Goal: Task Accomplishment & Management: Manage account settings

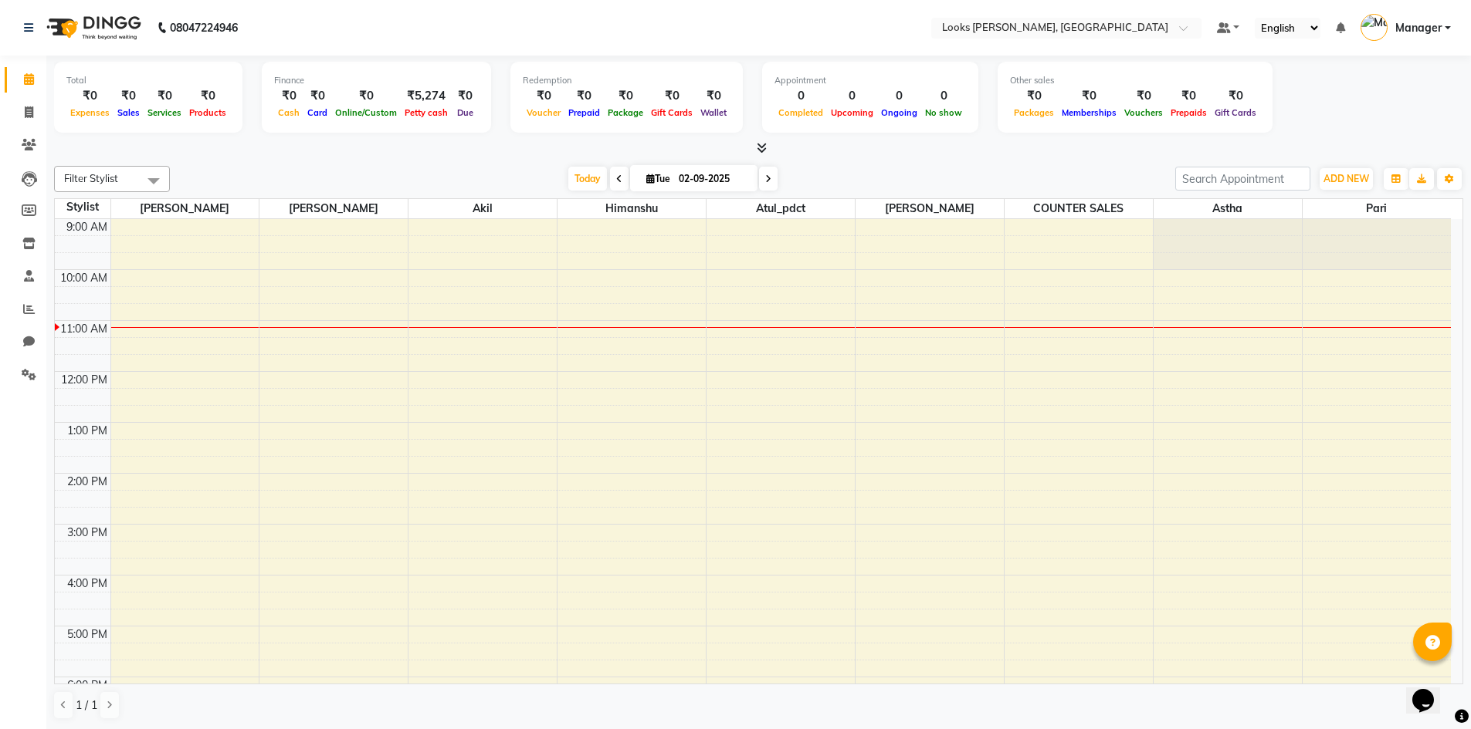
click at [1112, 157] on div "Total ₹0 Expenses ₹0 Sales ₹0 Services ₹0 Products Finance ₹0 Cash ₹0 Card ₹0 O…" at bounding box center [758, 393] width 1424 height 675
click at [20, 367] on span at bounding box center [28, 376] width 27 height 18
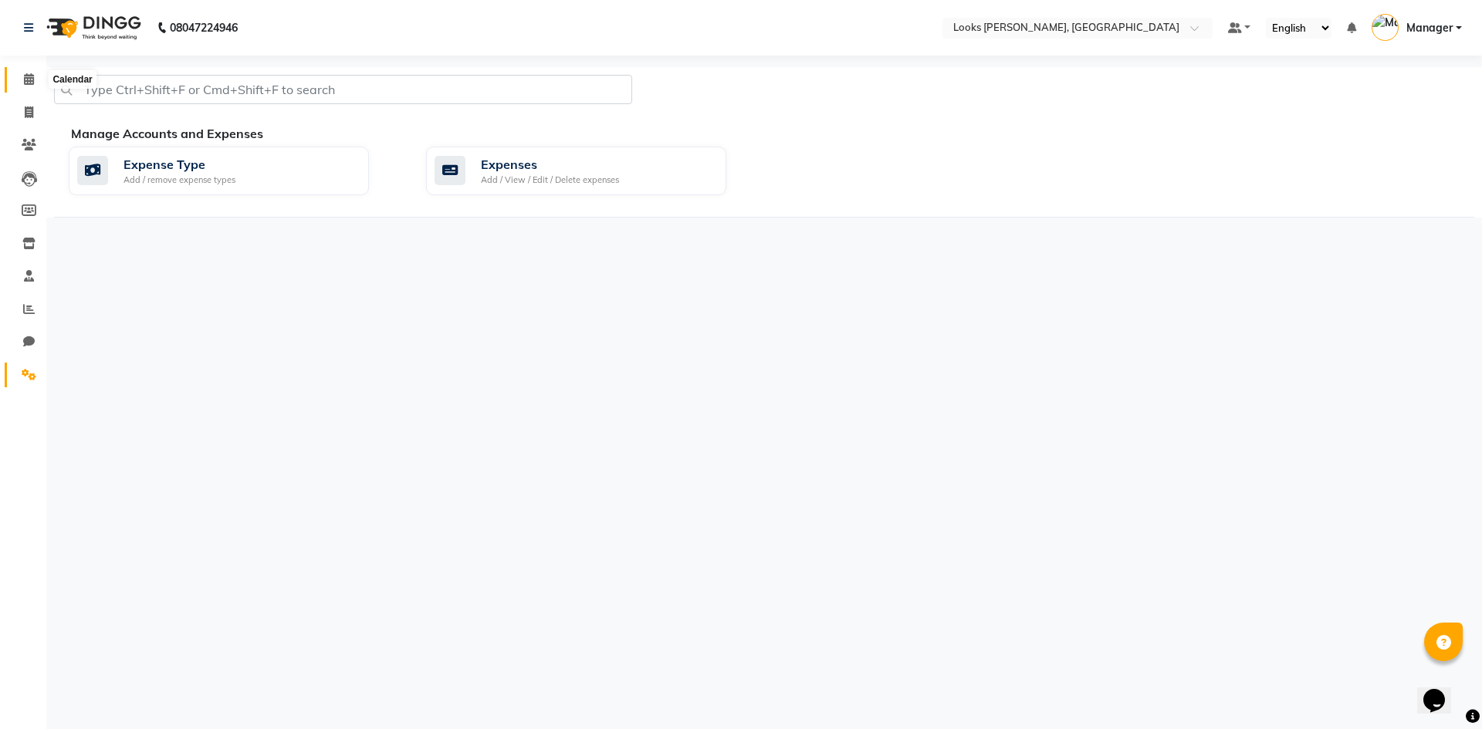
click at [31, 74] on icon at bounding box center [29, 79] width 10 height 12
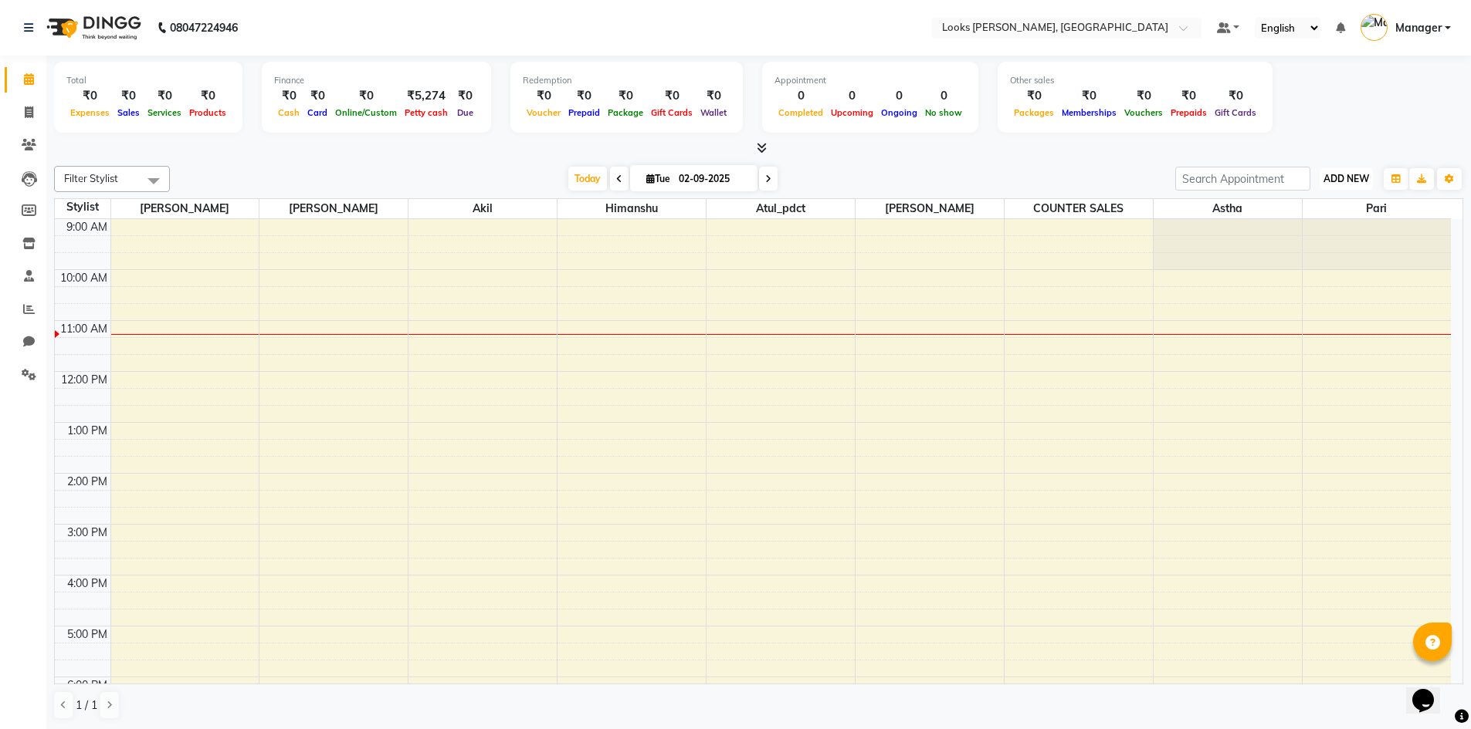
click at [1365, 179] on span "ADD NEW" at bounding box center [1346, 179] width 46 height 12
click at [1312, 245] on link "Add Expense" at bounding box center [1311, 249] width 122 height 20
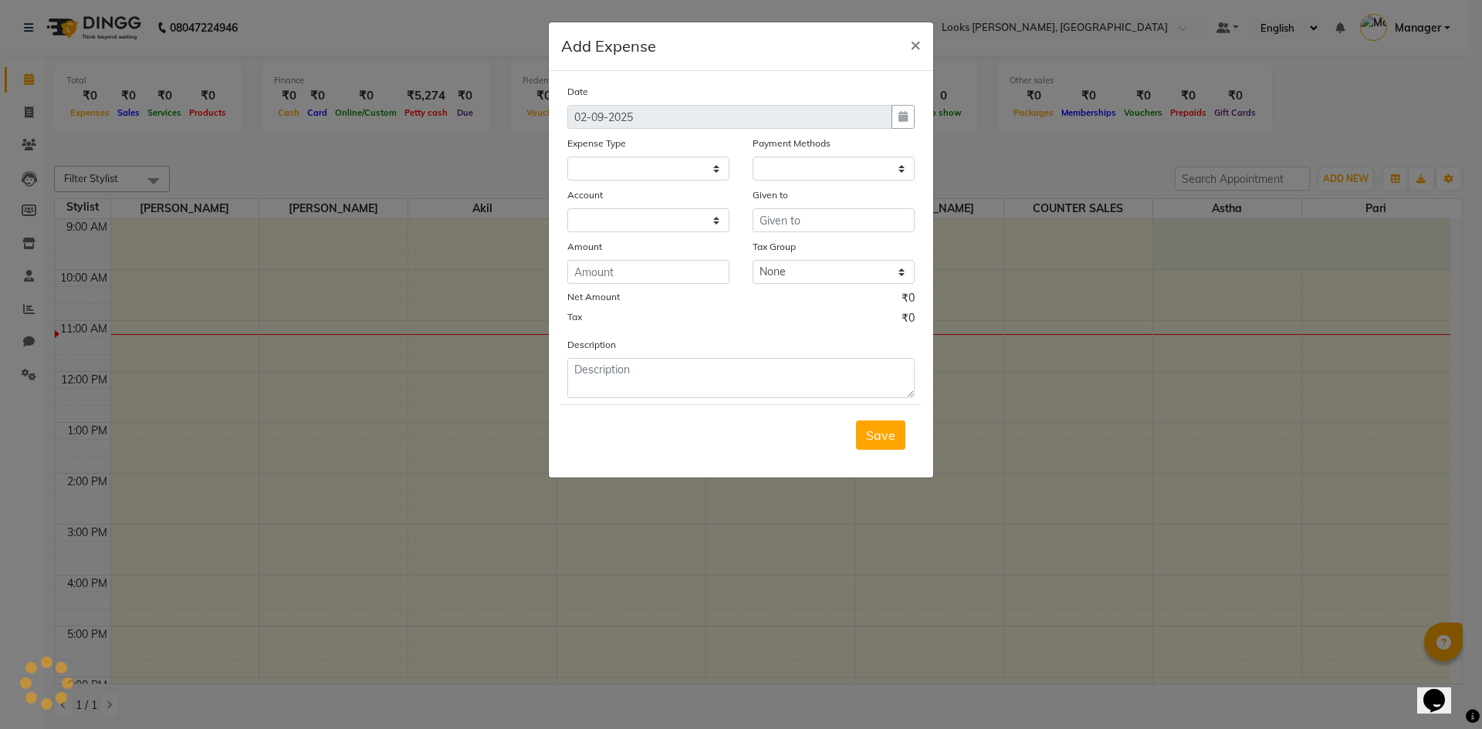
select select
select select "1"
select select "4994"
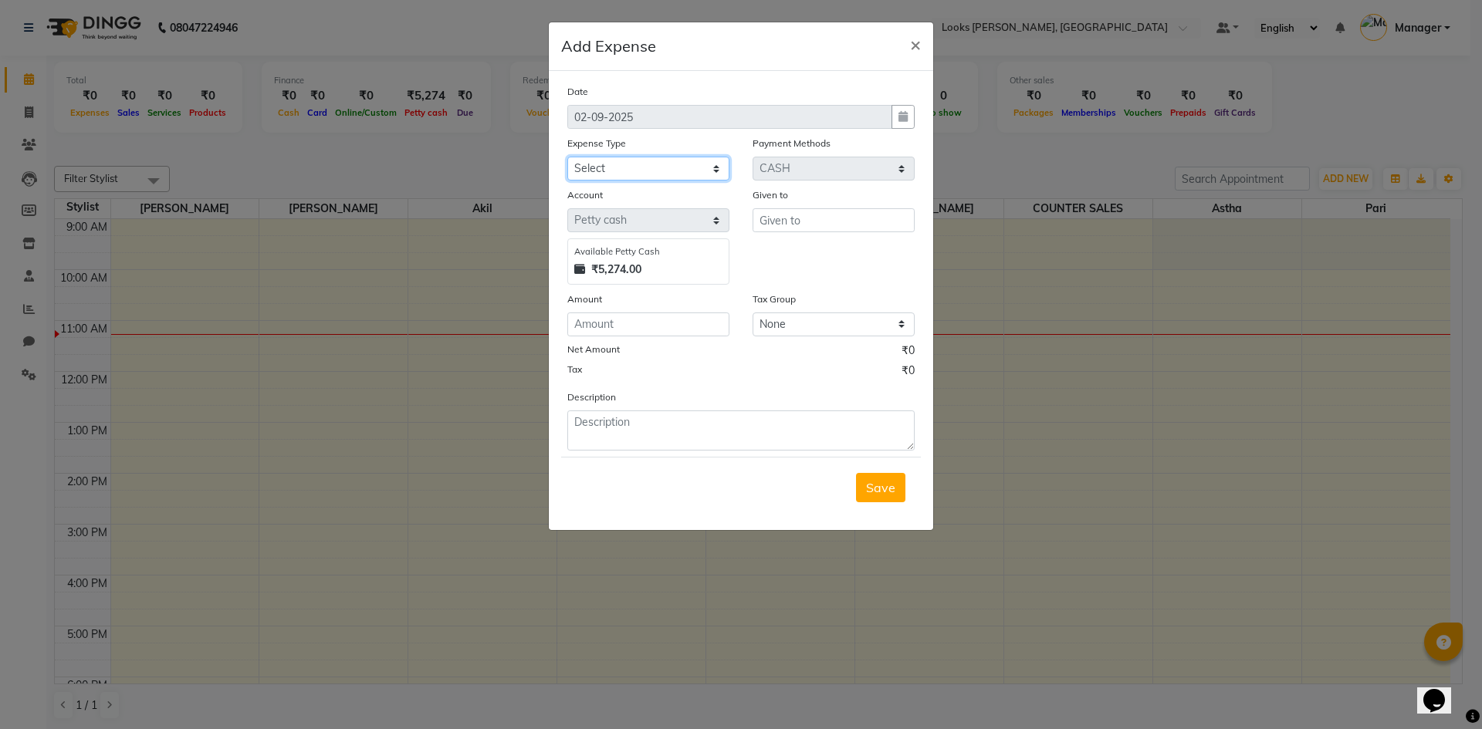
click at [708, 168] on select "Select Bank Deposit Blinkit Cash Handover CLIENT Client ordered food Client Ref…" at bounding box center [648, 169] width 162 height 24
select select "24076"
click at [567, 157] on select "Select Bank Deposit Blinkit Cash Handover CLIENT Client ordered food Client Ref…" at bounding box center [648, 169] width 162 height 24
click at [844, 215] on input "text" at bounding box center [834, 220] width 162 height 24
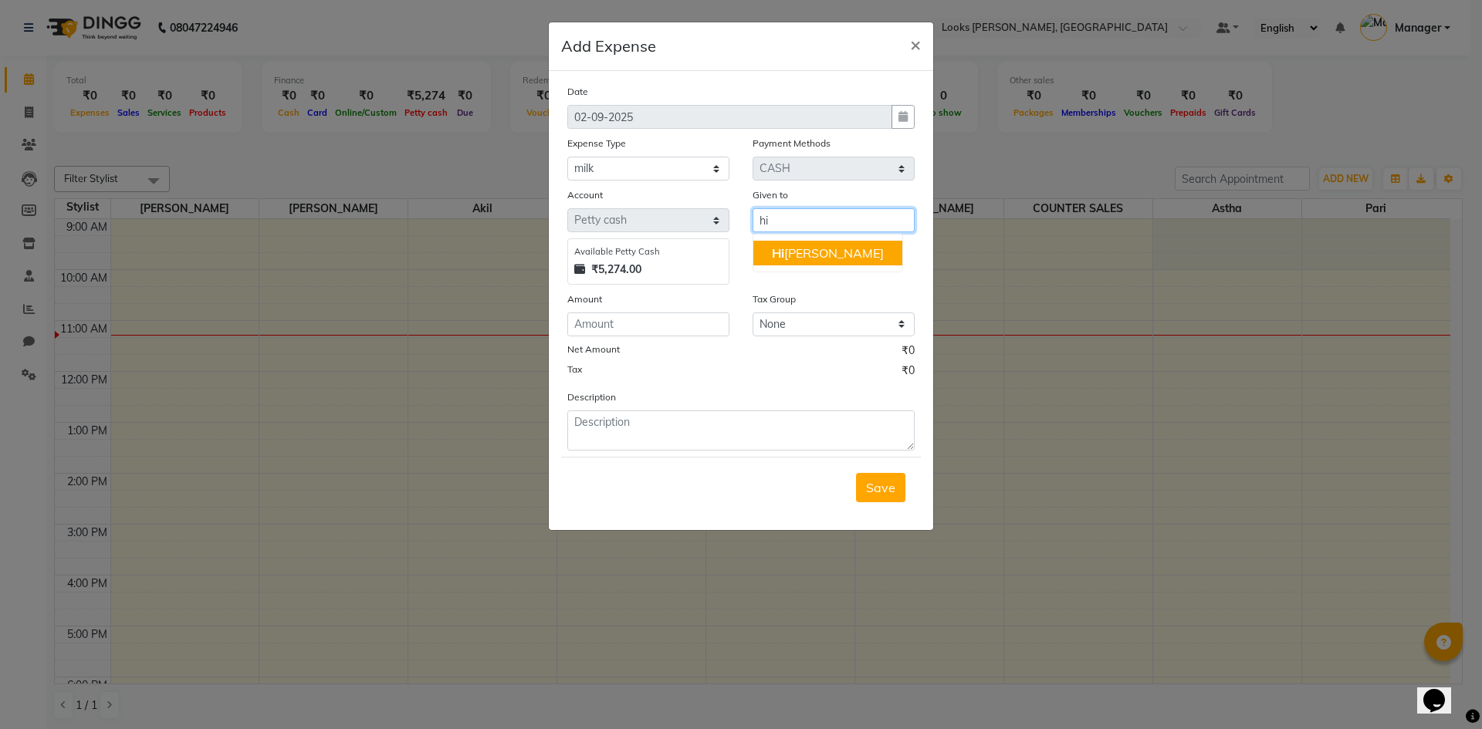
click at [817, 252] on ngb-highlight "Hi manshu" at bounding box center [828, 252] width 112 height 15
type input "Himanshu"
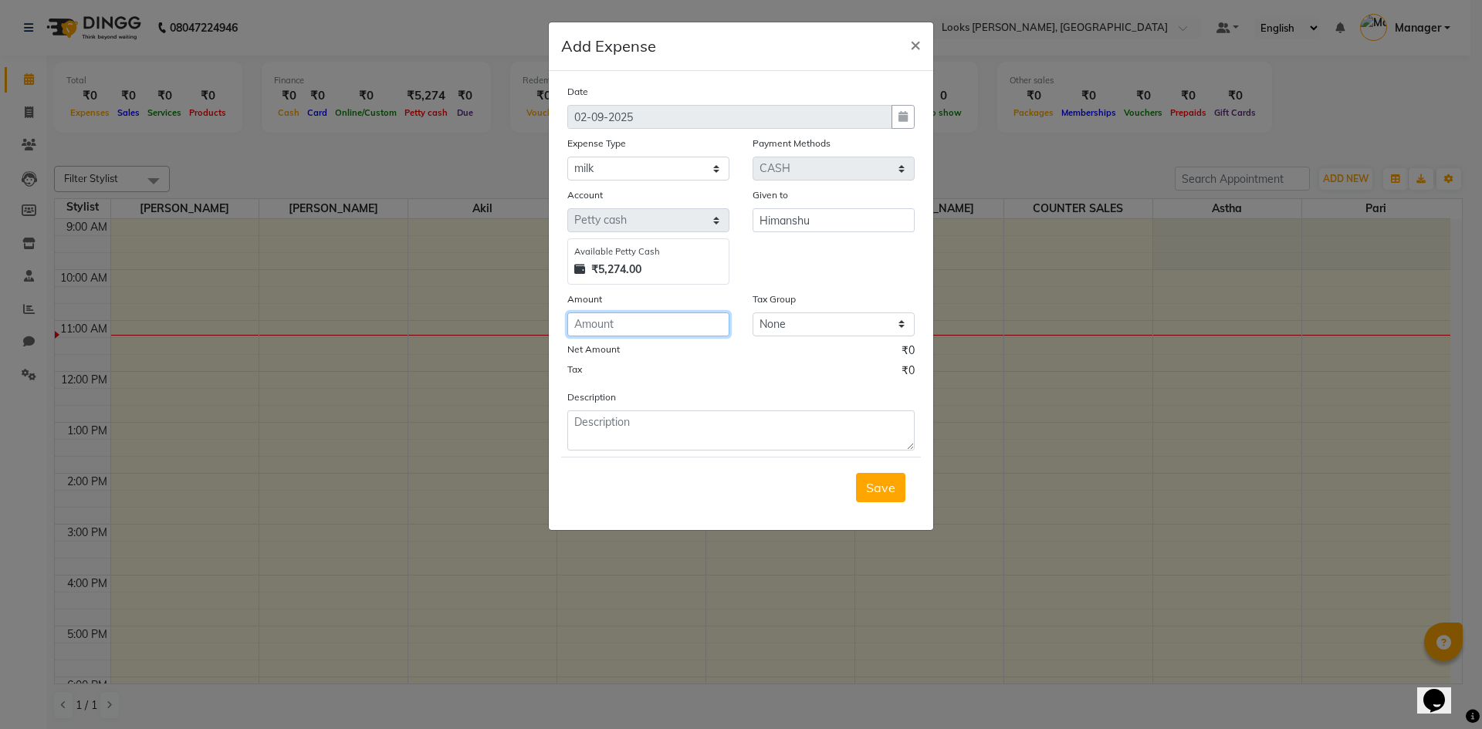
click at [675, 323] on input "number" at bounding box center [648, 325] width 162 height 24
type input "70"
click at [660, 418] on textarea at bounding box center [740, 431] width 347 height 40
type textarea "milk"
click at [872, 496] on button "Save" at bounding box center [880, 487] width 49 height 29
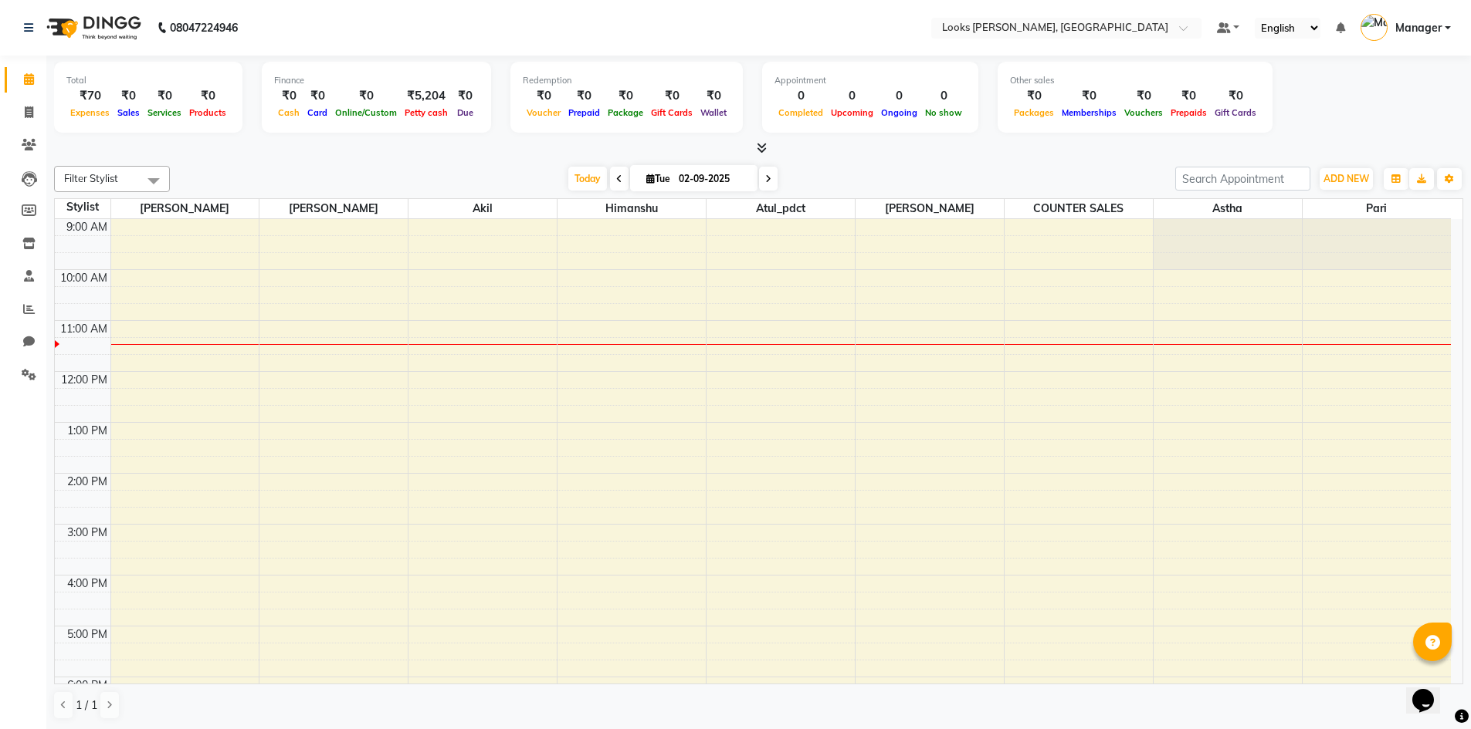
scroll to position [1, 0]
